Goal: Transaction & Acquisition: Obtain resource

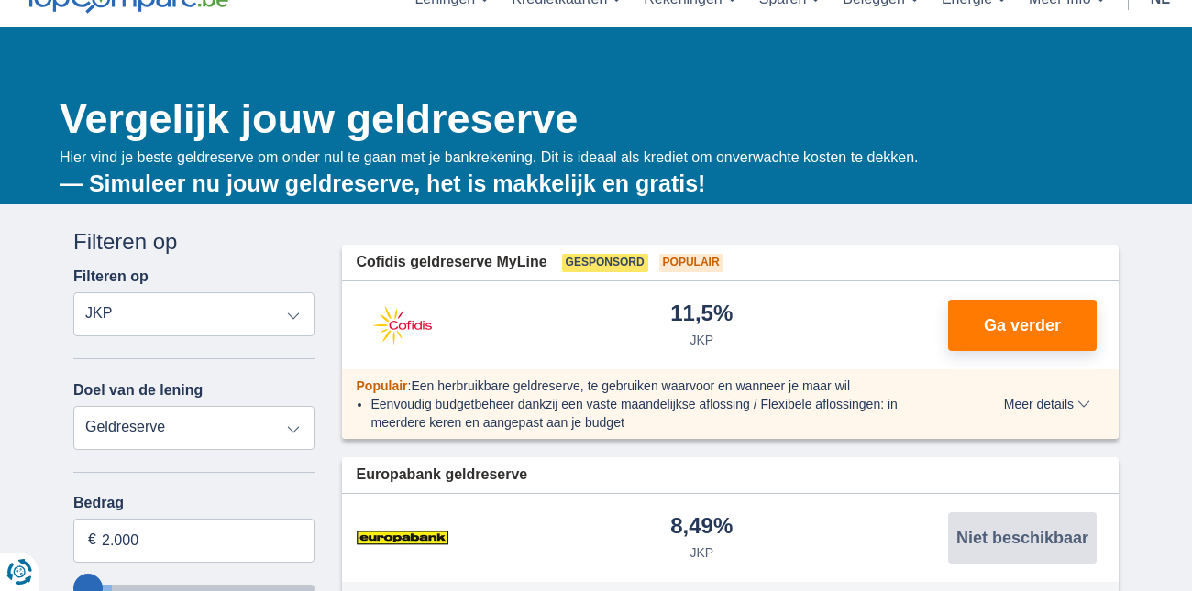
click at [295, 315] on select "JKP" at bounding box center [193, 315] width 241 height 44
click at [293, 429] on select "Persoonlijke lening Auto Moto / fiets Mobilhome / caravan Renovatie Energie Sch…" at bounding box center [193, 428] width 241 height 44
click at [73, 406] on select "Persoonlijke lening Auto Moto / fiets Mobilhome / caravan Renovatie Energie Sch…" at bounding box center [193, 428] width 241 height 44
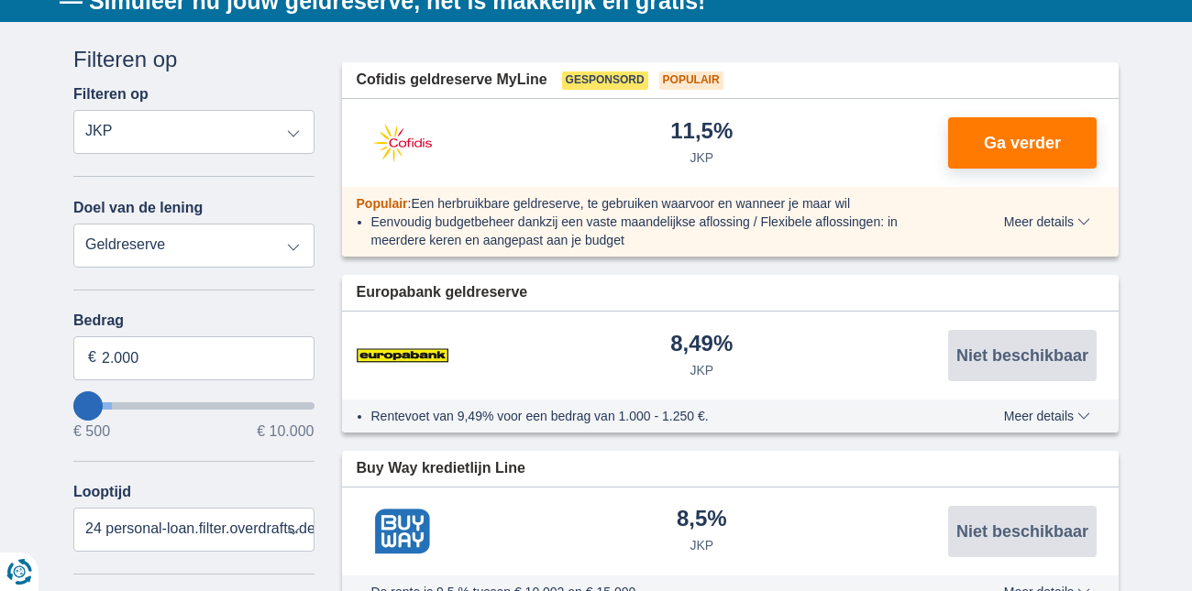
scroll to position [275, 0]
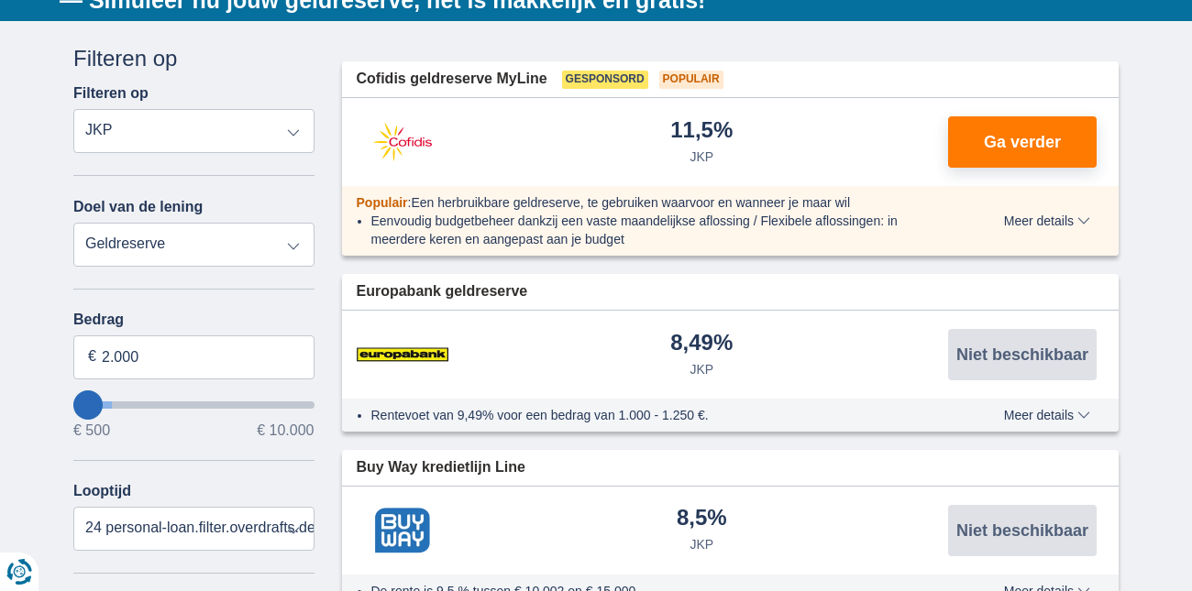
type input "1400"
type input "1.400"
type input "1200"
type input "1.200"
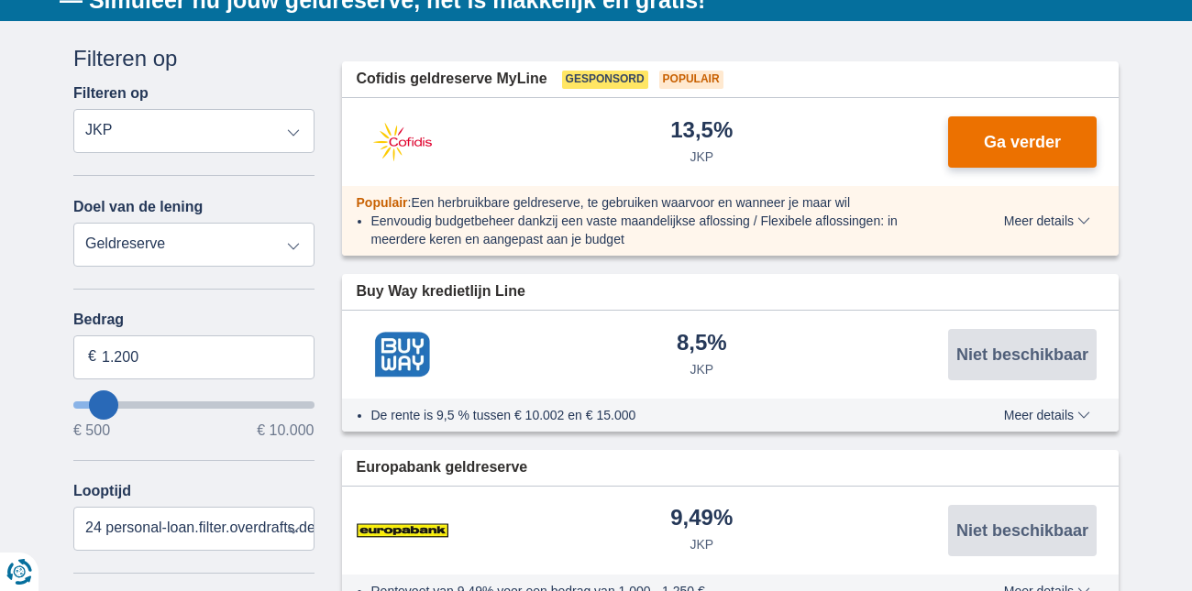
click at [1015, 139] on span "Ga verder" at bounding box center [1022, 142] width 77 height 17
